Goal: Task Accomplishment & Management: Manage account settings

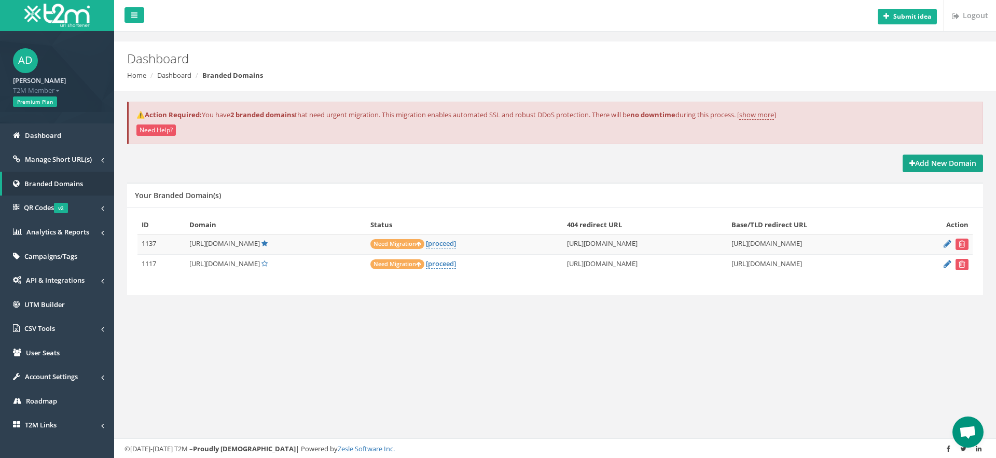
click at [961, 158] on strong "Add New Domain" at bounding box center [942, 163] width 67 height 10
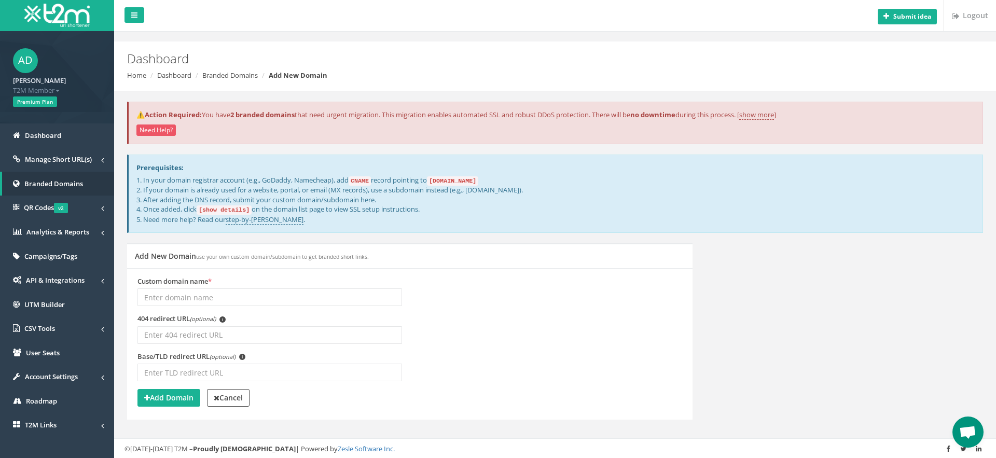
scroll to position [32, 0]
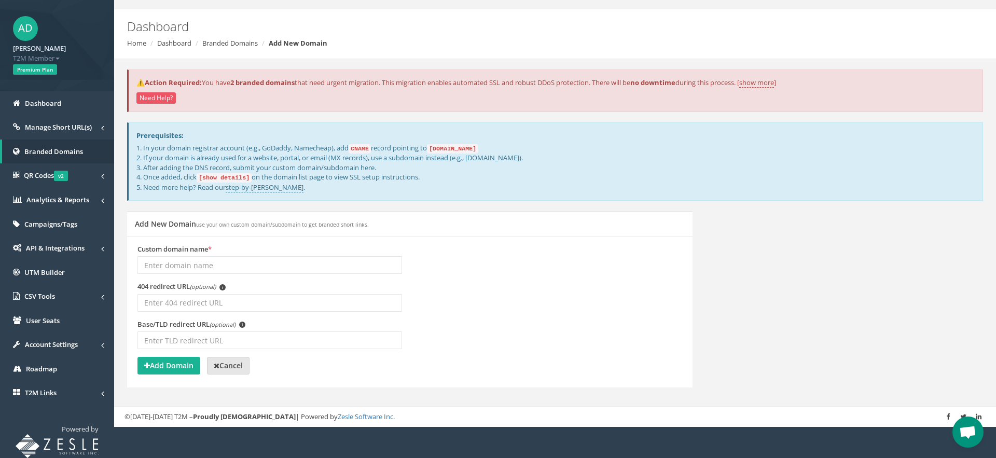
click at [243, 362] on strong "Cancel" at bounding box center [228, 366] width 29 height 10
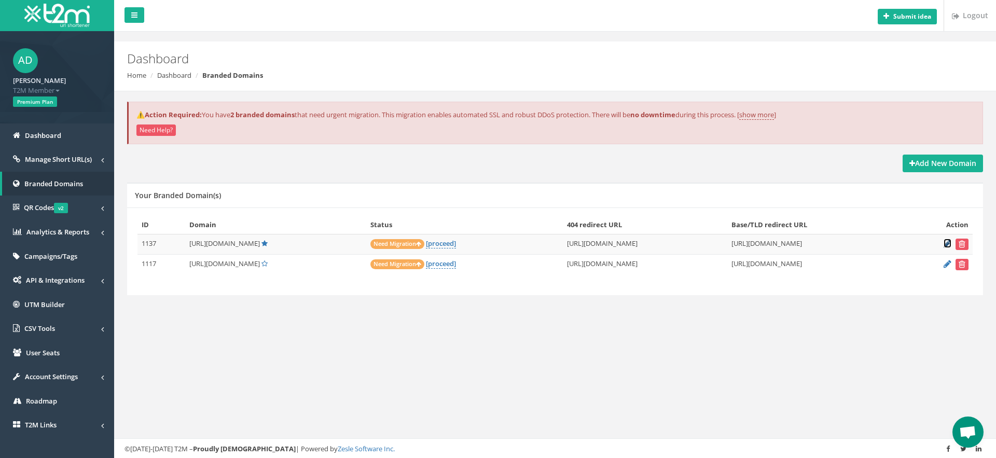
click at [946, 244] on icon at bounding box center [948, 243] width 8 height 7
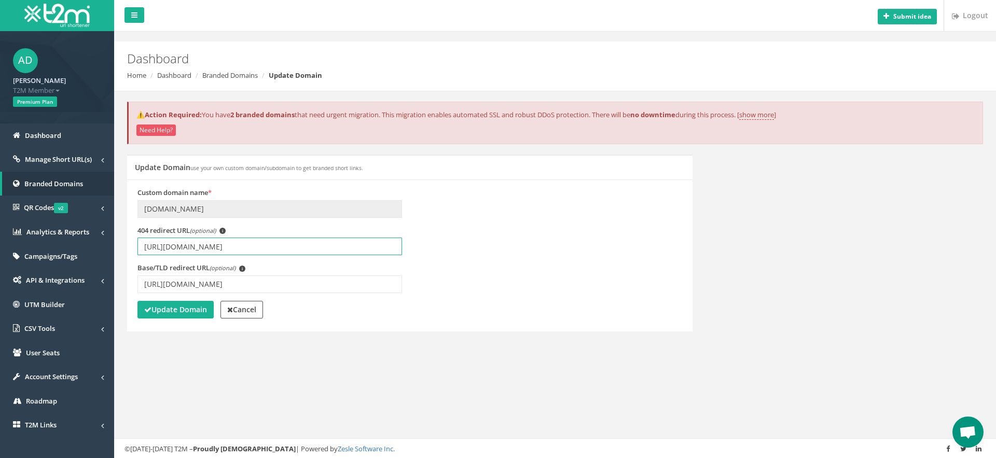
click at [267, 252] on input "[URL][DOMAIN_NAME]" at bounding box center [269, 247] width 265 height 18
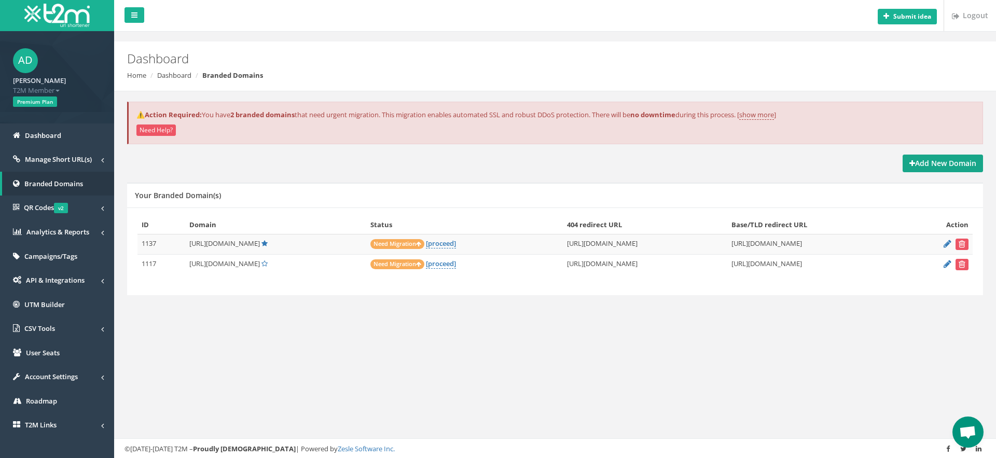
click at [928, 162] on strong "Add New Domain" at bounding box center [942, 163] width 67 height 10
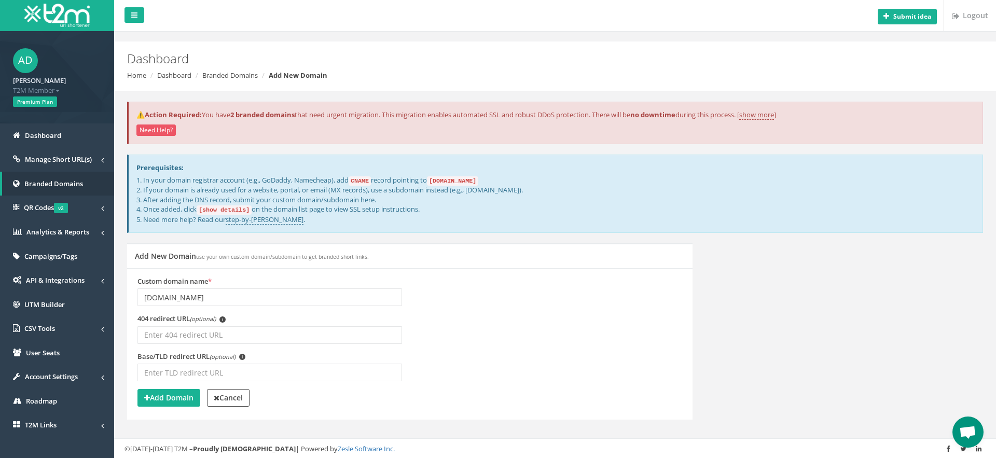
type input "care.thymecare.com"
click at [231, 327] on input "404 redirect URL (optional) i" at bounding box center [269, 335] width 265 height 18
paste input "[URL][DOMAIN_NAME]"
type input "[URL][DOMAIN_NAME]"
click at [250, 372] on input "Base/TLD redirect URL (optional) i" at bounding box center [269, 373] width 265 height 18
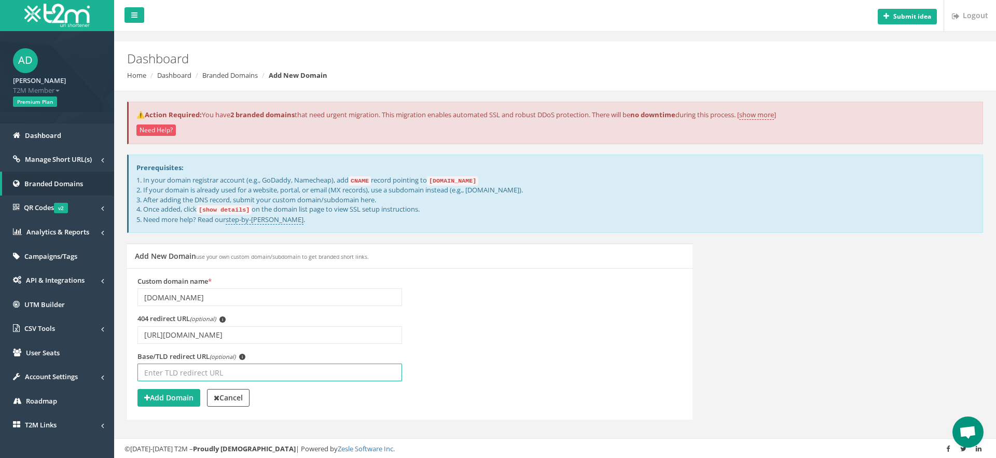
paste input "[URL][DOMAIN_NAME]"
type input "[URL][DOMAIN_NAME]"
click at [170, 406] on div "Add Domain Cancel" at bounding box center [409, 399] width 545 height 20
click at [171, 399] on strong "Add Domain" at bounding box center [168, 398] width 49 height 10
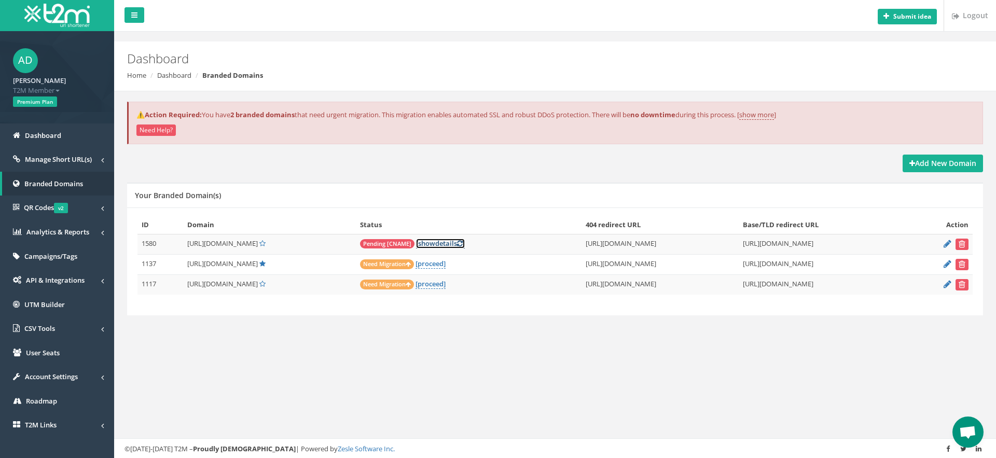
click at [465, 246] on link "[ show details ]" at bounding box center [440, 244] width 49 height 10
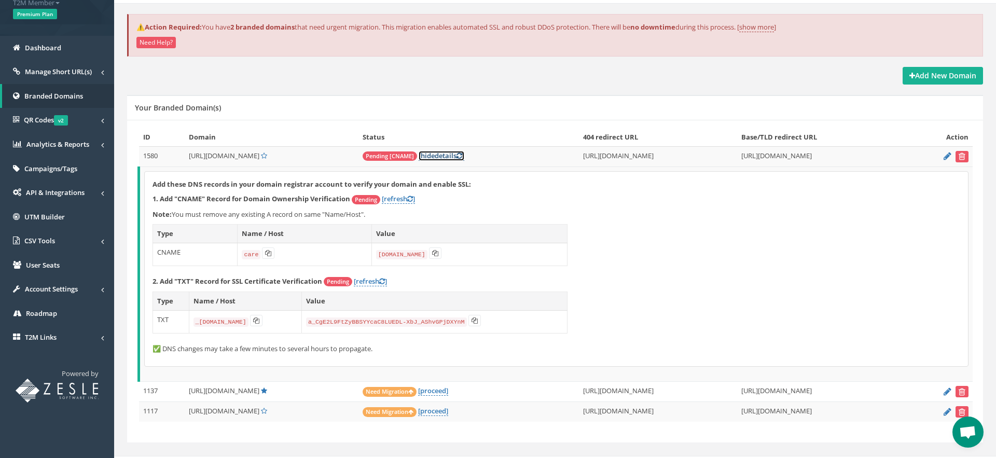
scroll to position [89, 0]
drag, startPoint x: 780, startPoint y: 269, endPoint x: 766, endPoint y: 265, distance: 14.8
click at [780, 269] on div "Add these DNS records in your domain registrar account to verify your domain an…" at bounding box center [556, 267] width 823 height 195
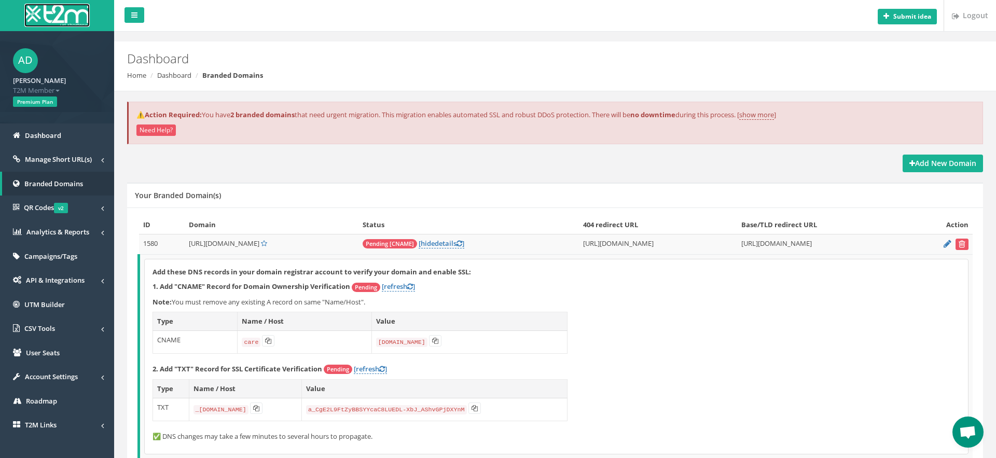
click at [66, 22] on img at bounding box center [56, 15] width 65 height 23
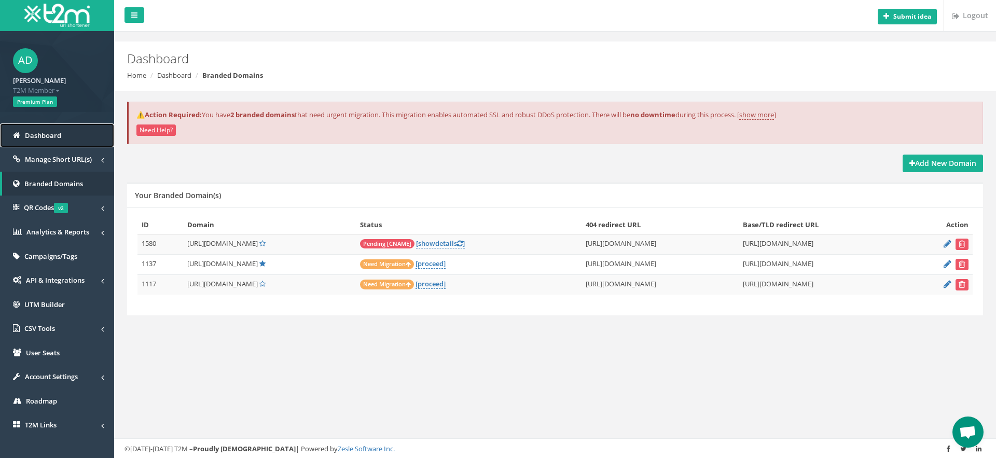
click at [65, 131] on link "Dashboard" at bounding box center [57, 135] width 114 height 24
